Goal: Navigation & Orientation: Go to known website

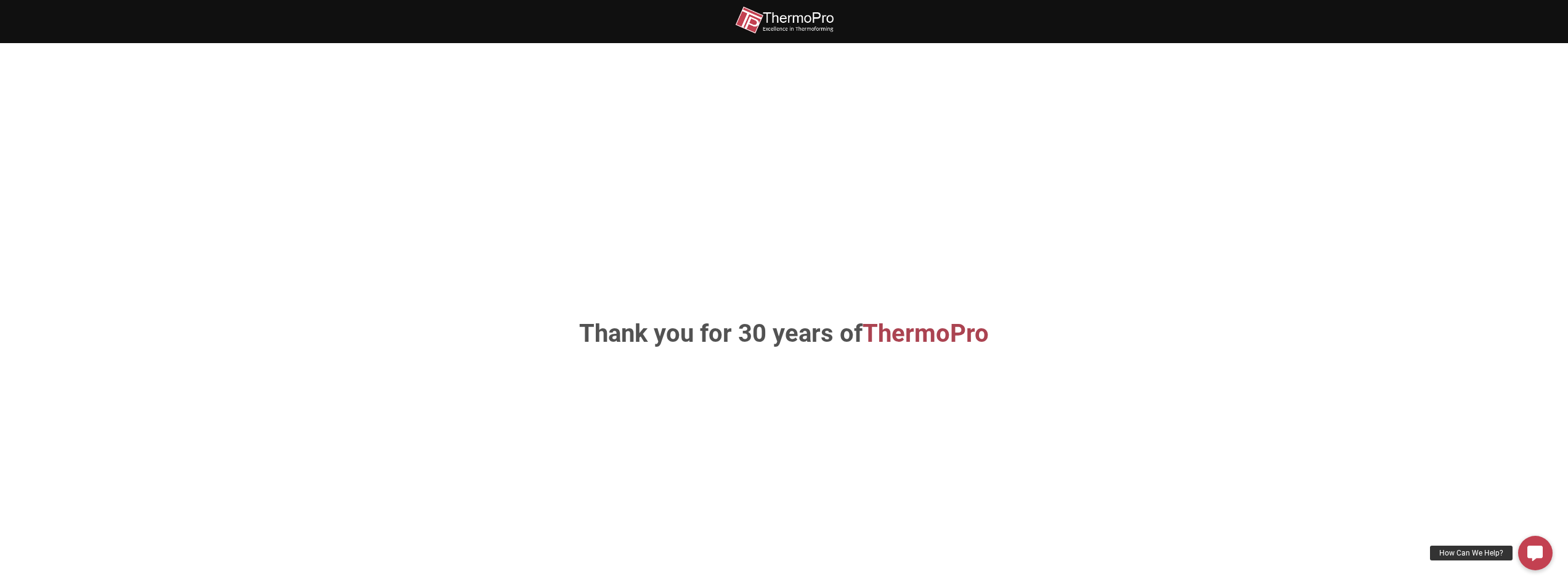
click at [786, 20] on img at bounding box center [784, 20] width 99 height 28
click at [744, 25] on img at bounding box center [784, 20] width 99 height 28
